Goal: Information Seeking & Learning: Check status

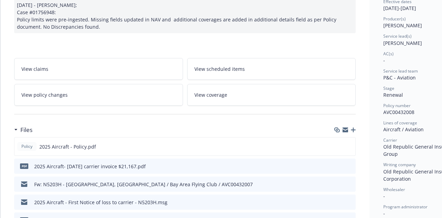
scroll to position [76, 0]
click at [350, 146] on icon "preview file" at bounding box center [349, 145] width 6 height 5
